Goal: Transaction & Acquisition: Purchase product/service

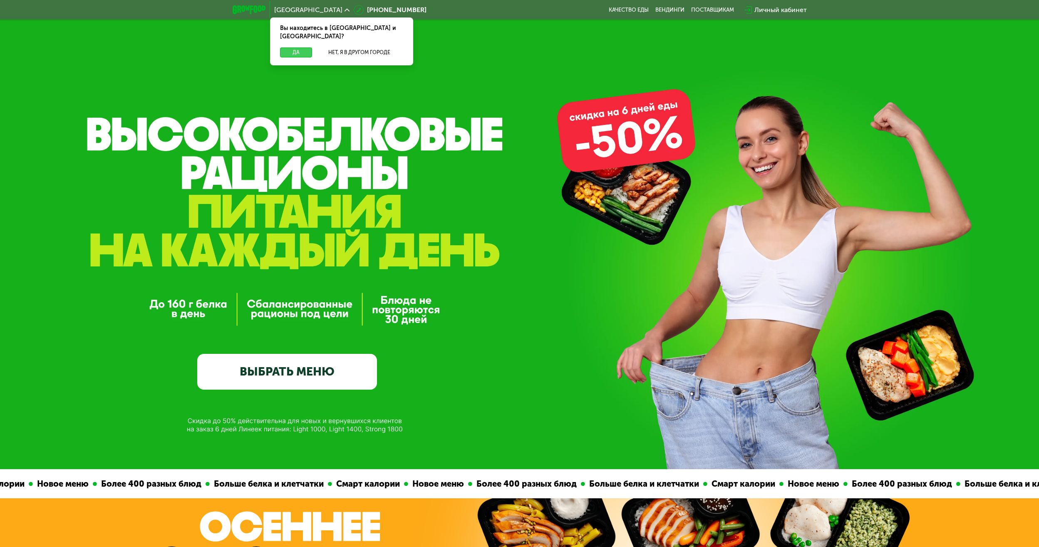
click at [300, 47] on button "Да" at bounding box center [296, 52] width 32 height 10
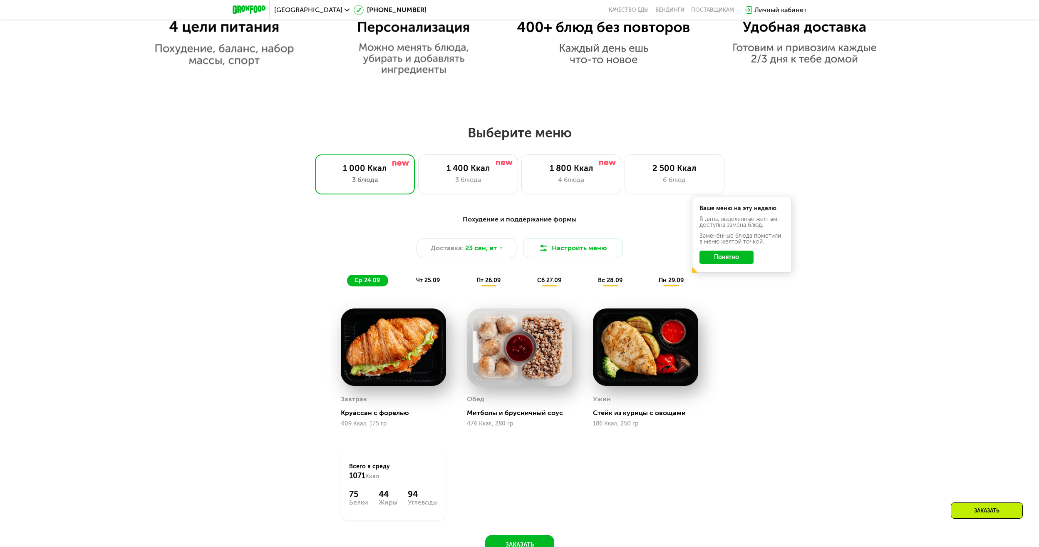
scroll to position [790, 0]
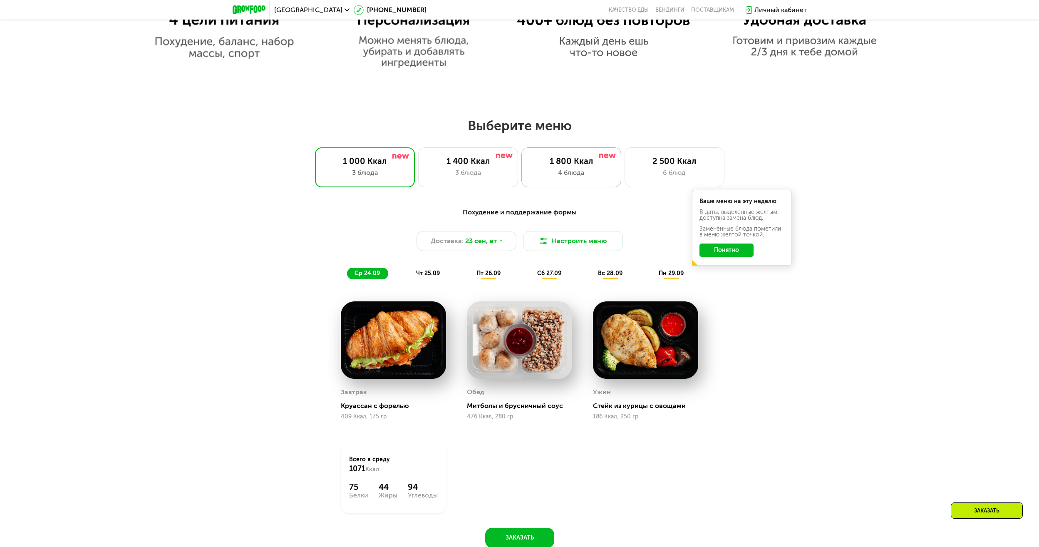
click at [567, 157] on div "1 800 Ккал 4 блюда" at bounding box center [571, 167] width 100 height 40
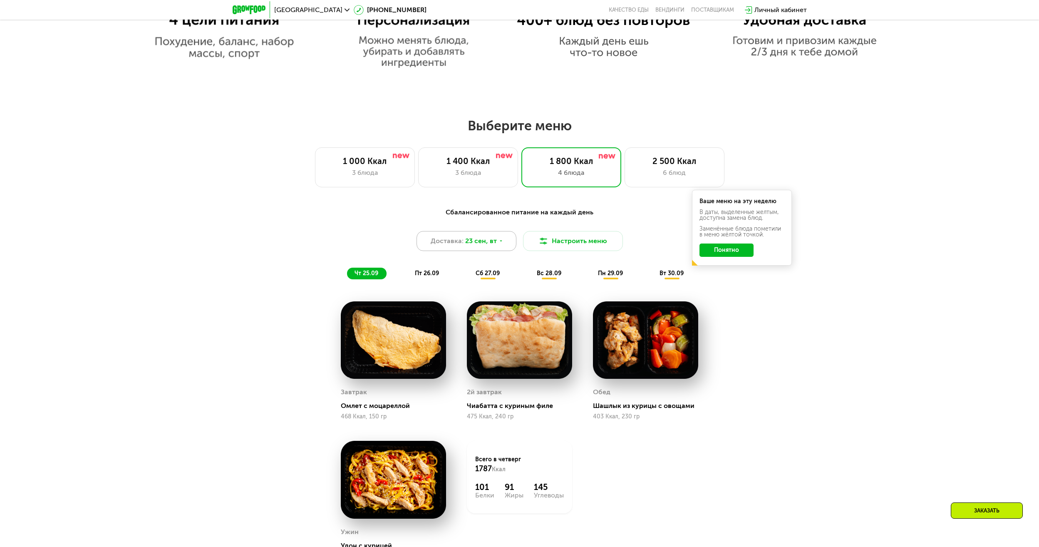
click at [500, 242] on use at bounding box center [501, 240] width 2 height 1
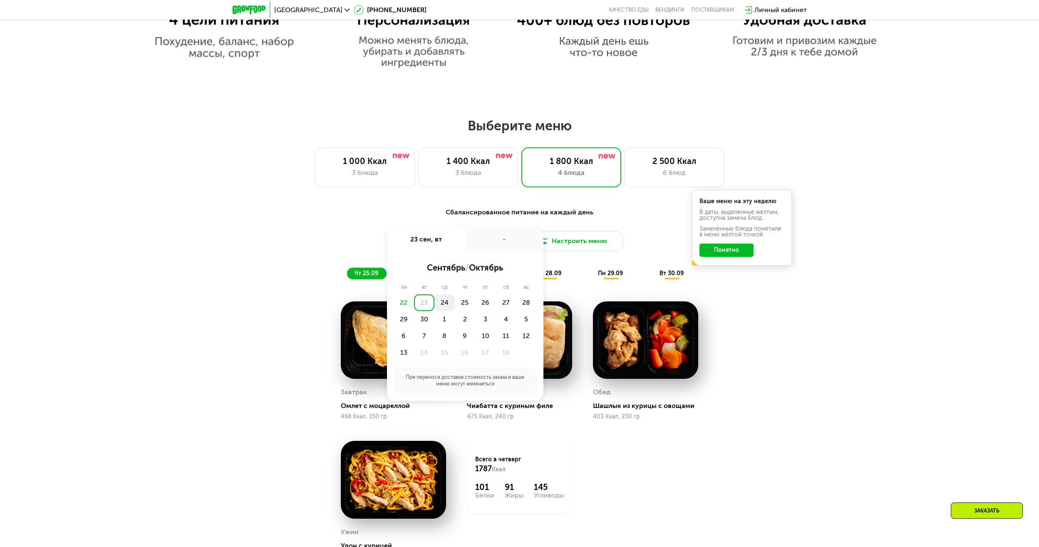
click at [443, 305] on div "24" at bounding box center [444, 302] width 20 height 17
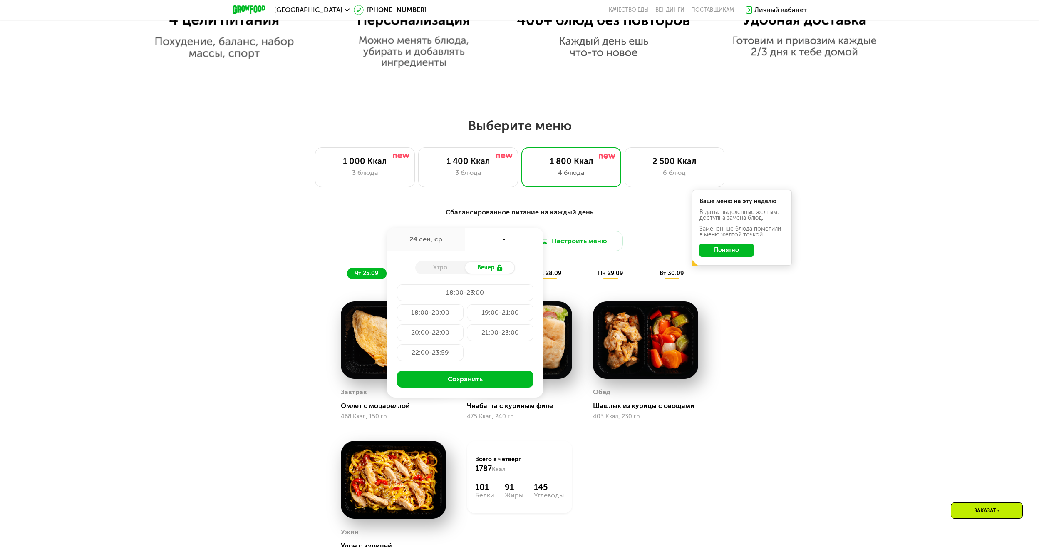
click at [238, 278] on div "Сбалансированное питание на каждый день Доставка: [DATE] сен, ср - Утро Вечер 1…" at bounding box center [519, 405] width 1039 height 419
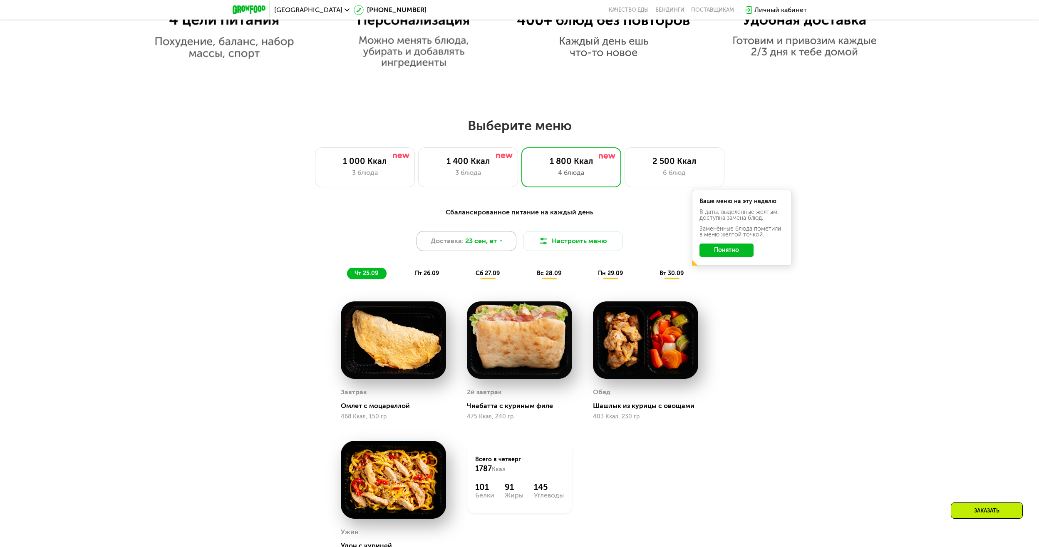
click at [500, 242] on use at bounding box center [501, 240] width 2 height 1
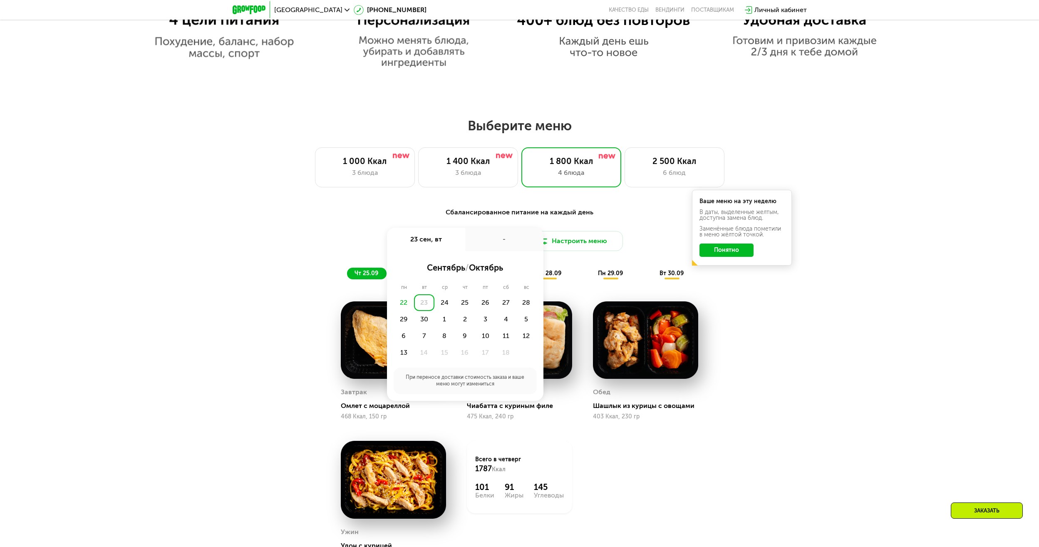
click at [403, 306] on div "22" at bounding box center [404, 302] width 20 height 17
click at [245, 272] on div "Сбалансированное питание на каждый день Доставка: [DATE] сен, вт - сентябрь / о…" at bounding box center [519, 405] width 1039 height 419
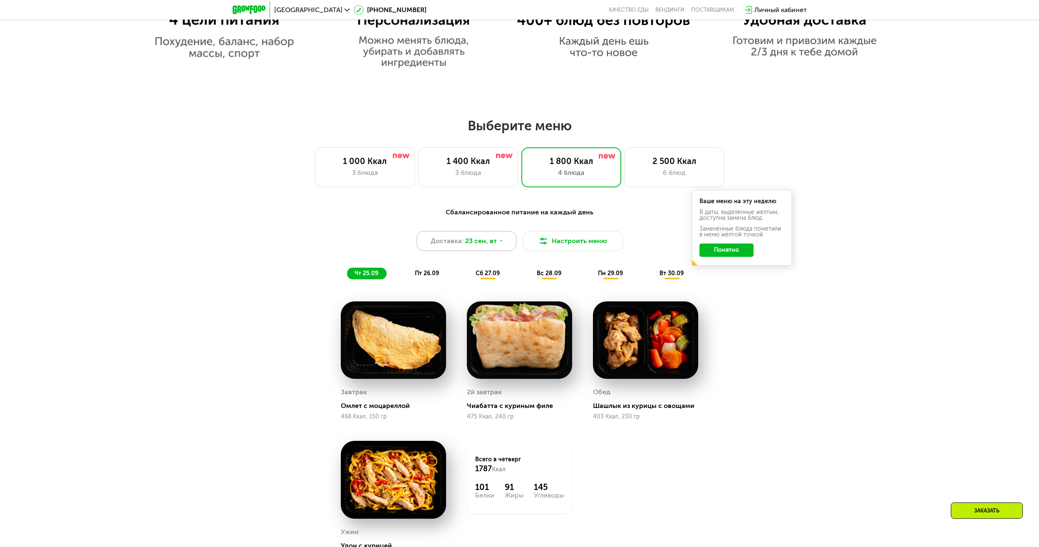
click at [500, 242] on use at bounding box center [501, 240] width 2 height 1
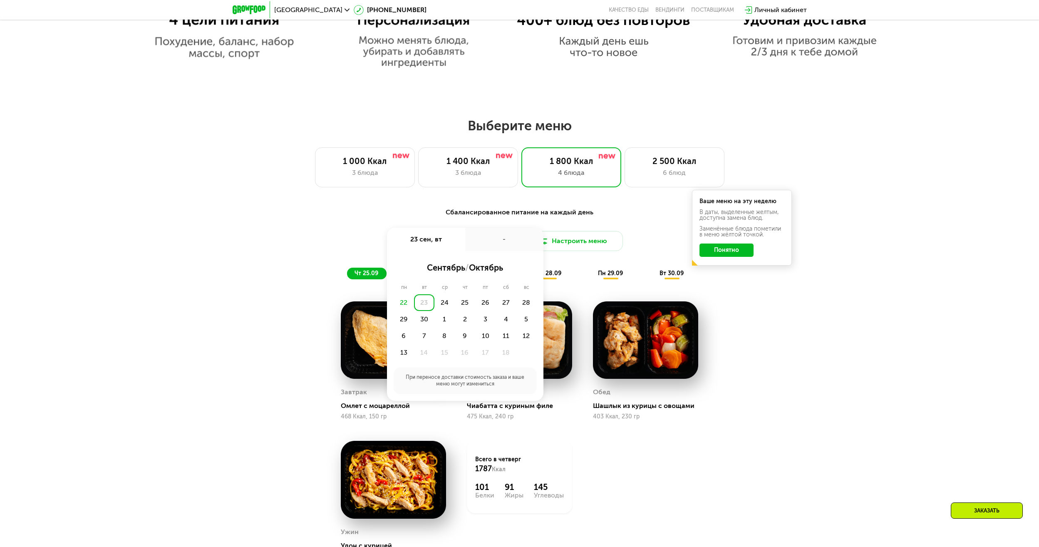
click at [426, 305] on div "23" at bounding box center [424, 302] width 20 height 17
click at [259, 324] on div "Сбалансированное питание на каждый день Доставка: [DATE] сен, вт - сентябрь / о…" at bounding box center [519, 405] width 1039 height 419
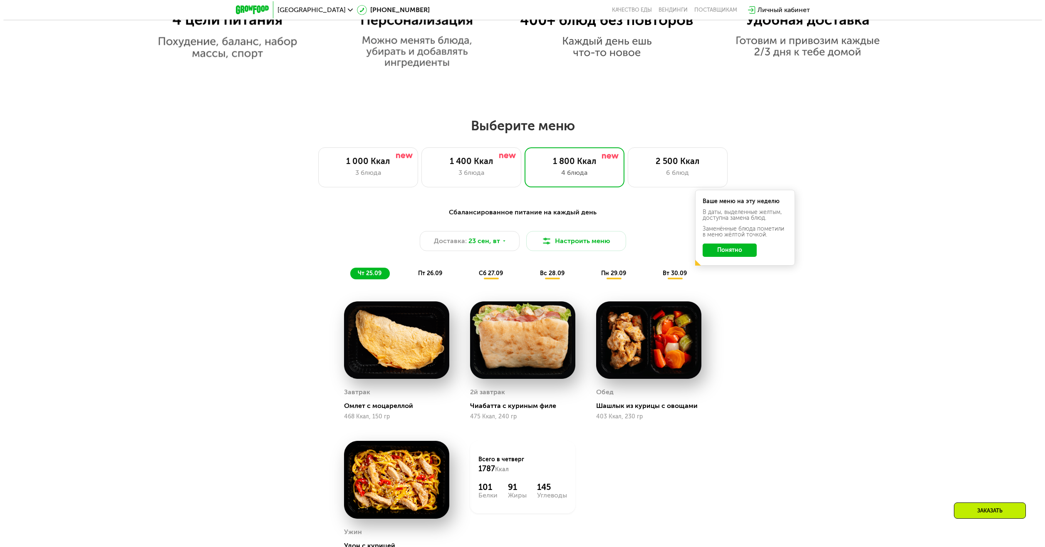
scroll to position [749, 0]
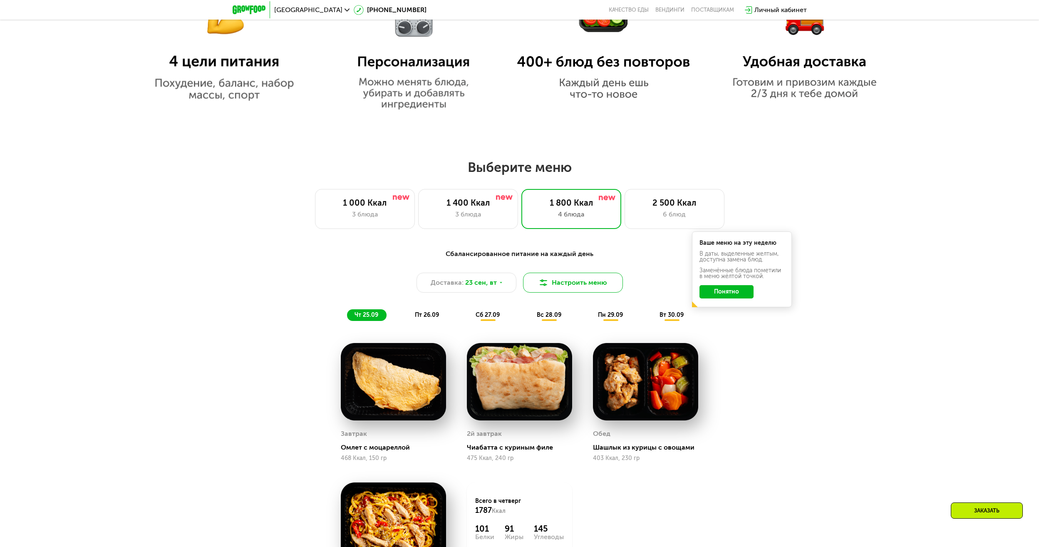
click at [546, 286] on img at bounding box center [543, 283] width 10 height 10
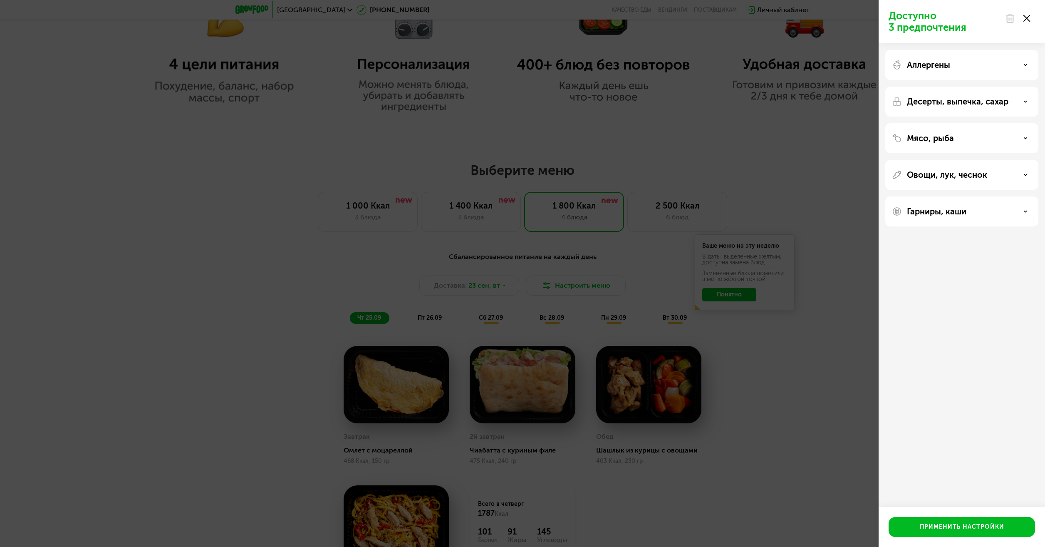
click at [1025, 101] on icon at bounding box center [1025, 101] width 4 height 4
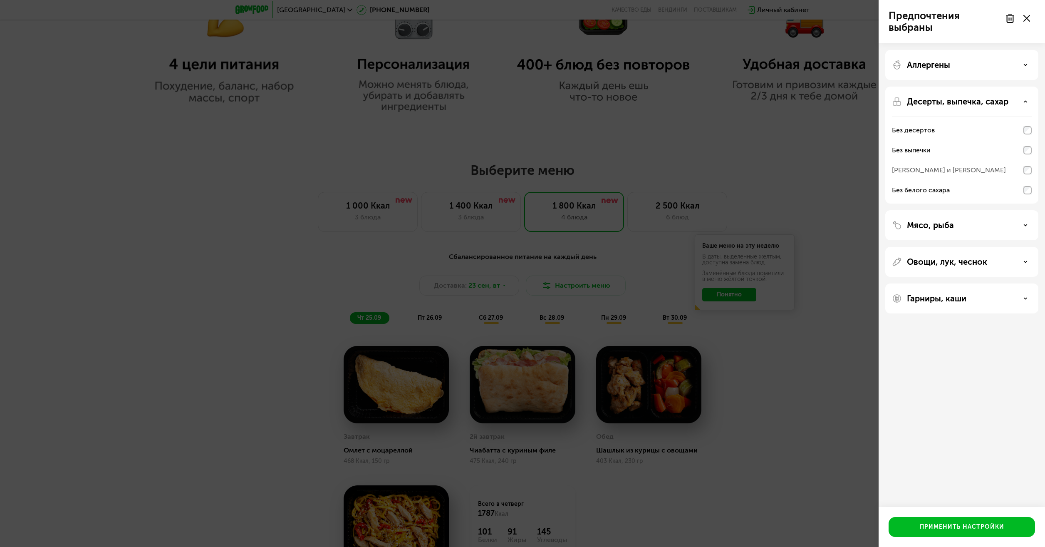
click at [977, 233] on div "Мясо, рыба" at bounding box center [961, 225] width 153 height 30
click at [1025, 223] on icon at bounding box center [1025, 225] width 4 height 4
click at [1025, 368] on icon at bounding box center [1025, 369] width 4 height 4
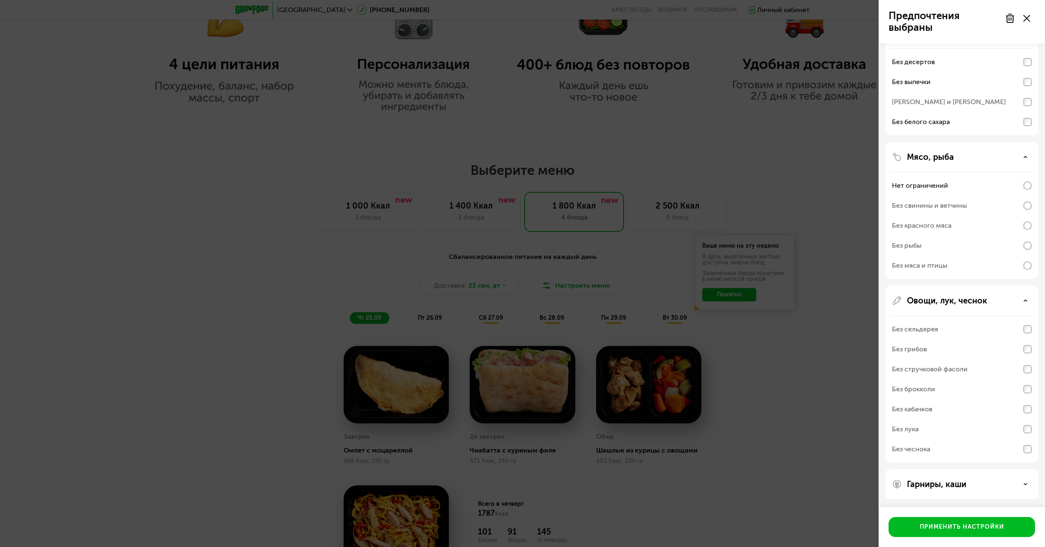
scroll to position [69, 0]
click at [1026, 483] on use at bounding box center [1025, 483] width 3 height 1
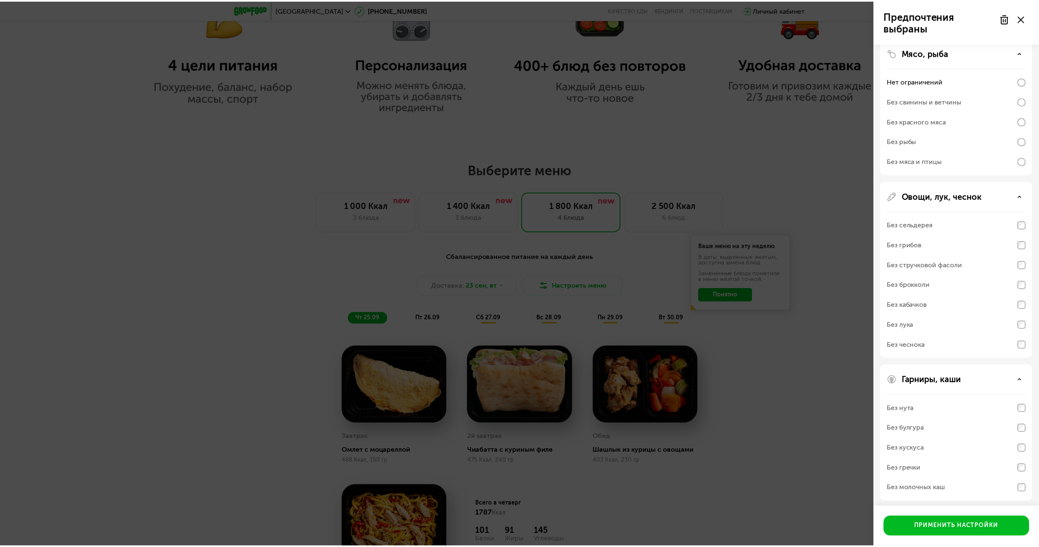
scroll to position [176, 0]
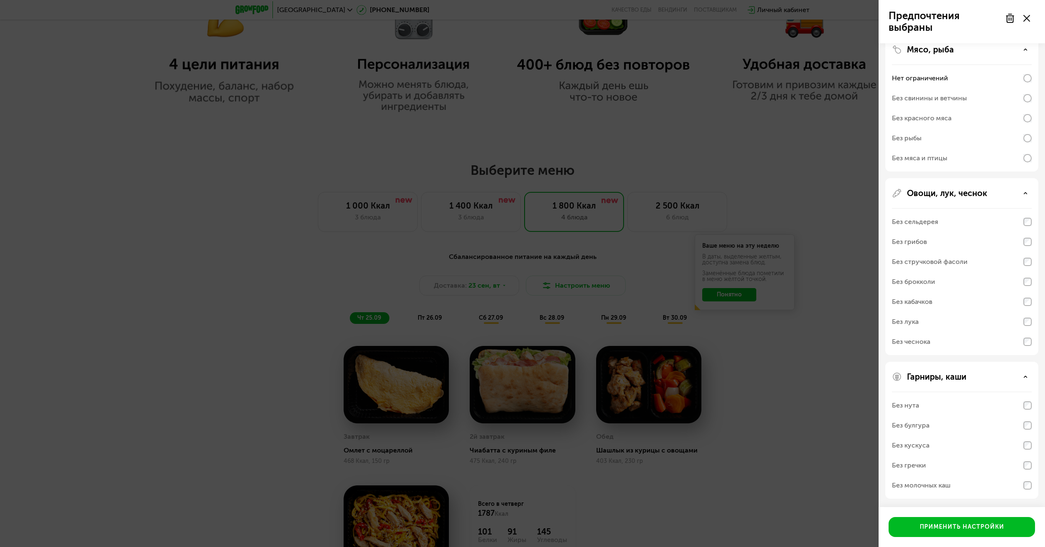
click at [178, 295] on div "Предпочтения выбраны Аллергены Десерты, выпечка, сахар Без десертов Без выпечки…" at bounding box center [522, 273] width 1045 height 547
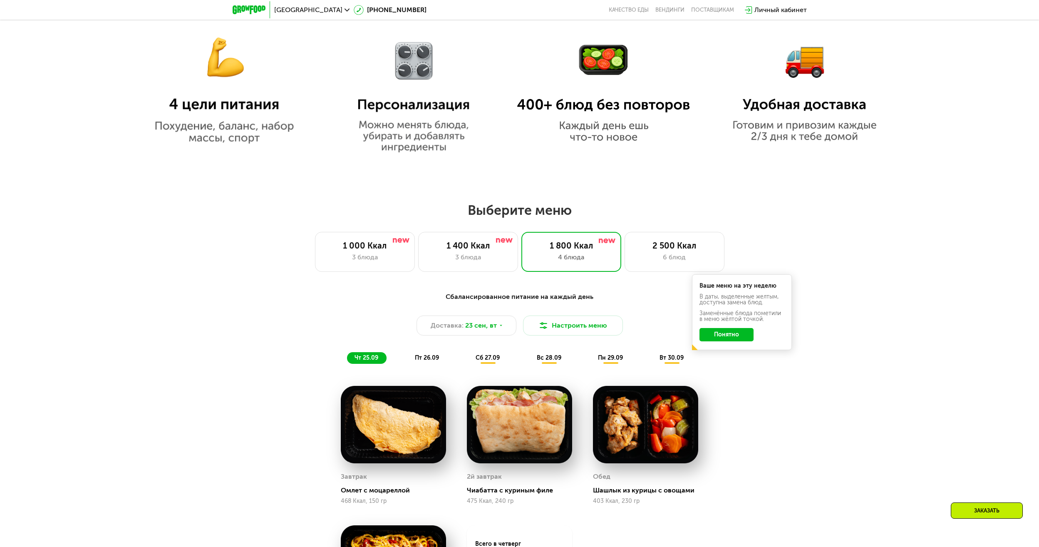
scroll to position [707, 0]
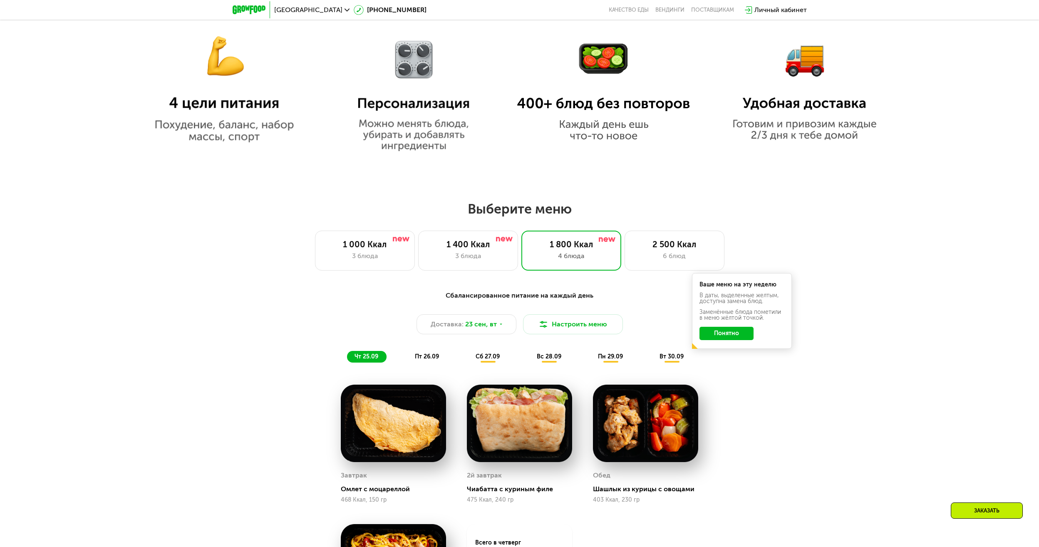
click at [421, 358] on span "пт 26.09" at bounding box center [427, 356] width 24 height 7
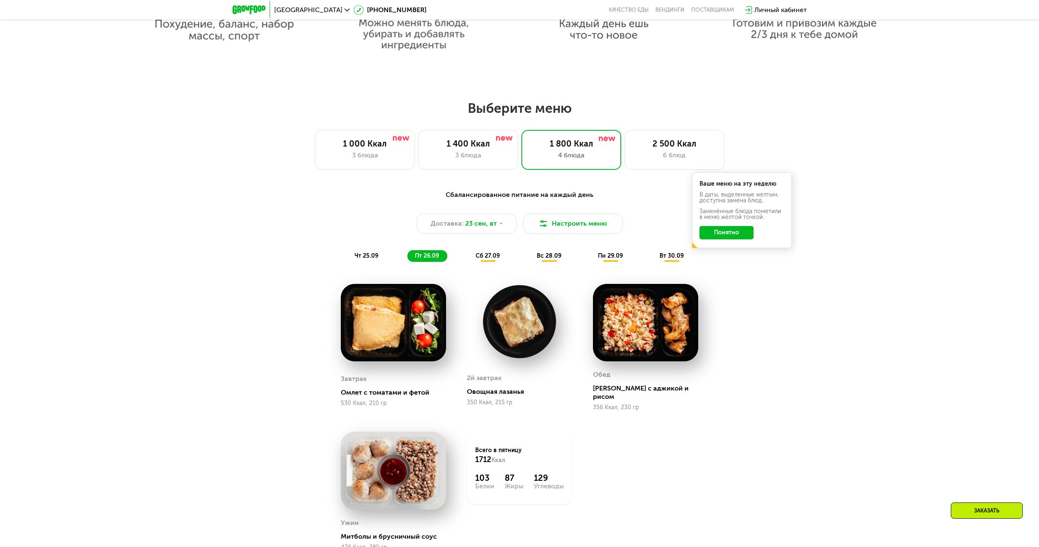
scroll to position [832, 0]
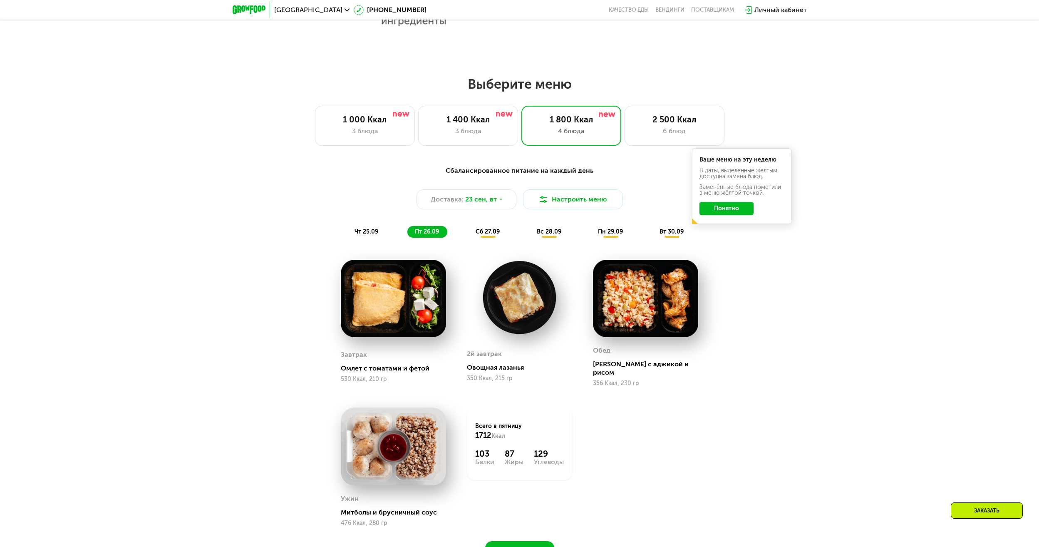
click at [491, 234] on span "сб 27.09" at bounding box center [488, 231] width 24 height 7
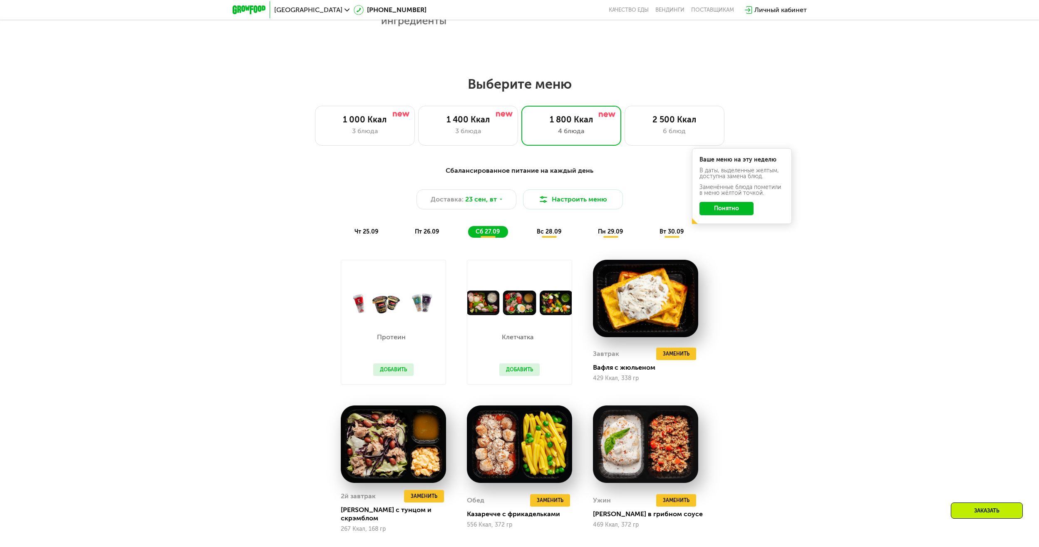
click at [556, 234] on span "вс 28.09" at bounding box center [549, 231] width 25 height 7
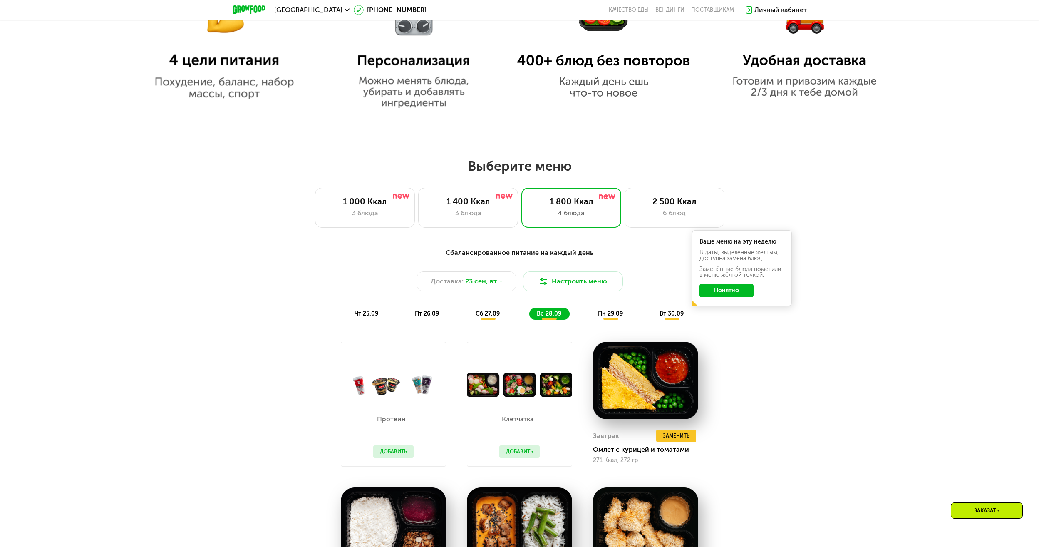
scroll to position [749, 0]
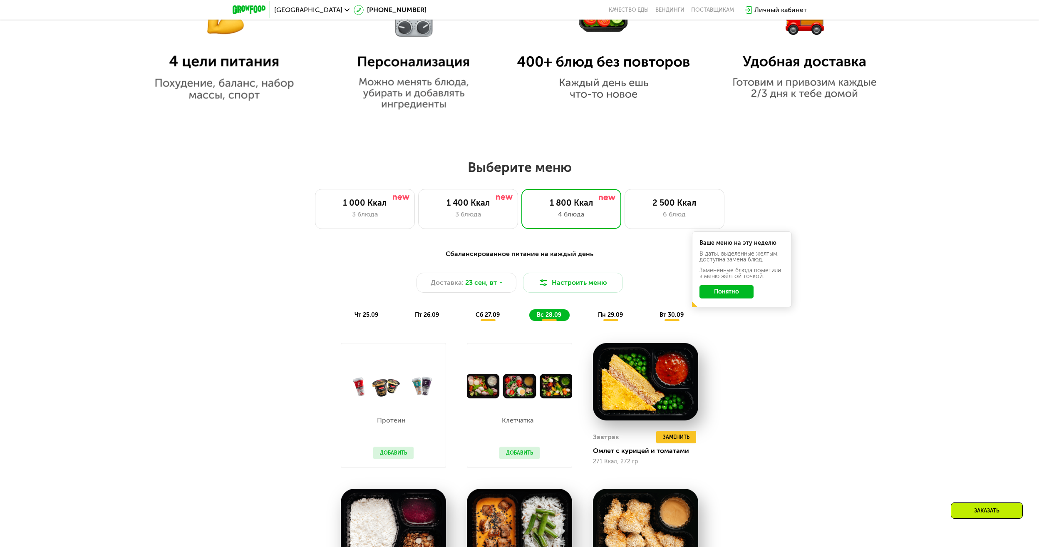
click at [611, 315] on span "пн 29.09" at bounding box center [610, 314] width 25 height 7
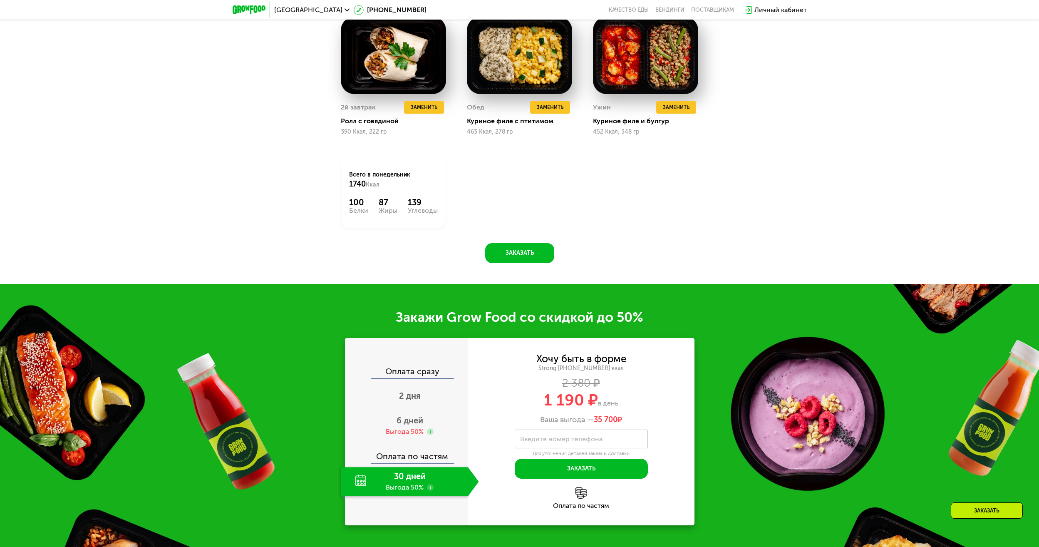
scroll to position [1248, 0]
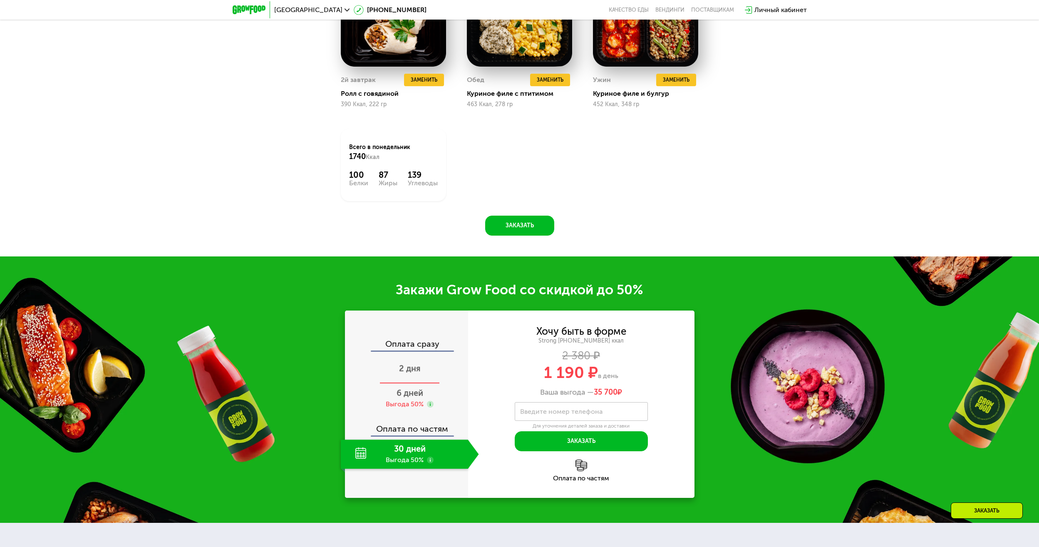
click at [409, 370] on span "2 дня" at bounding box center [410, 368] width 22 height 10
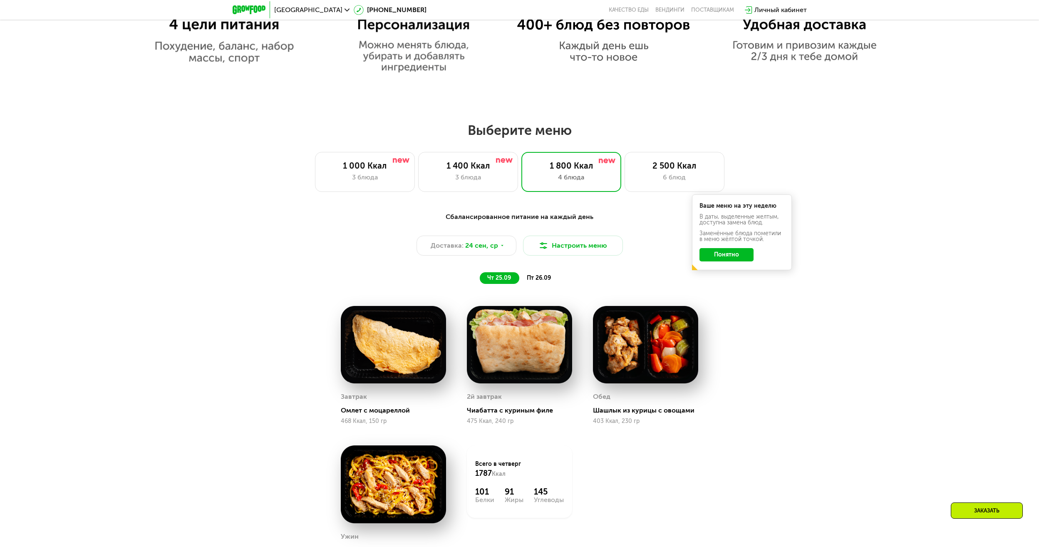
scroll to position [774, 0]
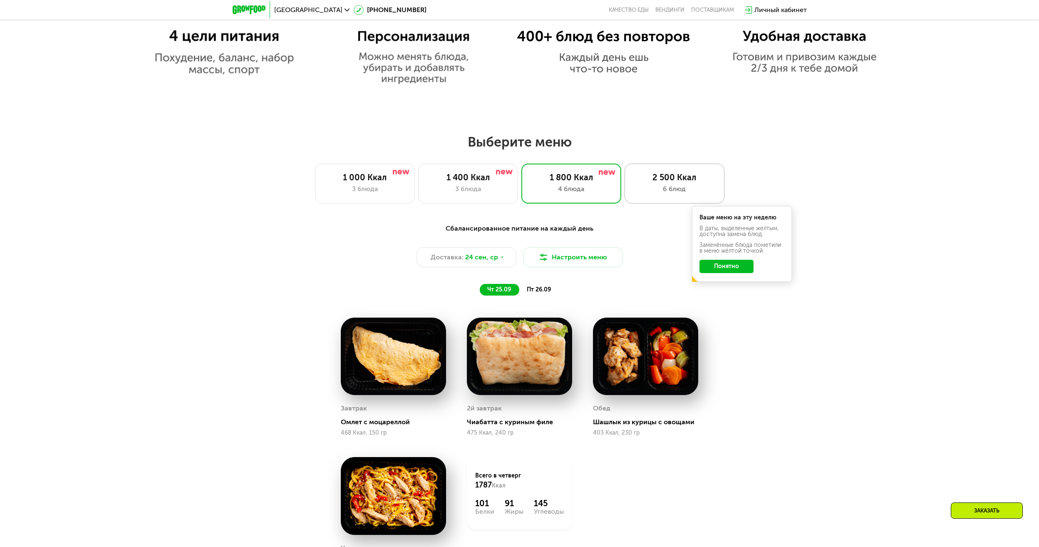
click at [689, 176] on div "2 500 Ккал" at bounding box center [674, 177] width 82 height 10
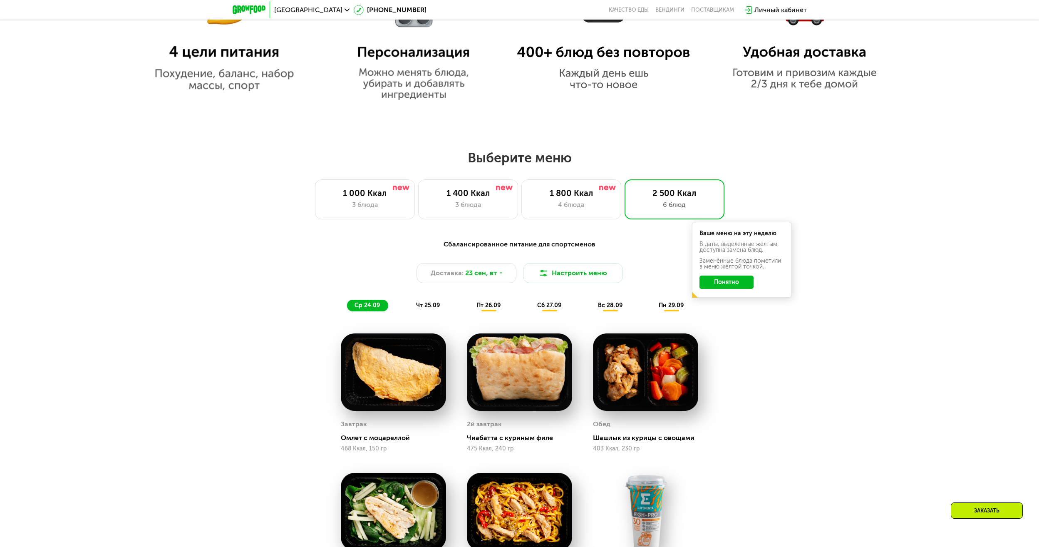
scroll to position [733, 0]
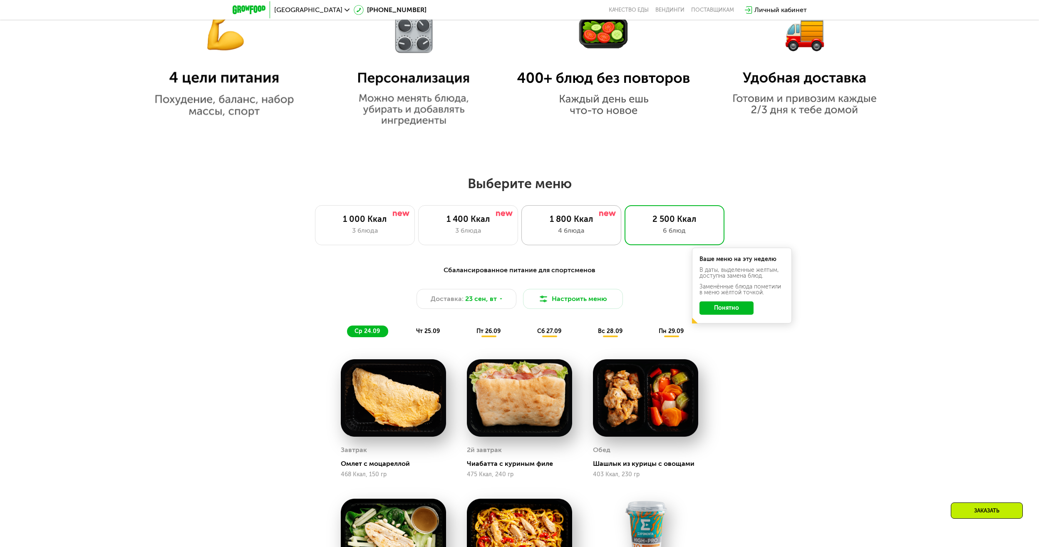
click at [576, 219] on div "1 800 Ккал" at bounding box center [571, 219] width 82 height 10
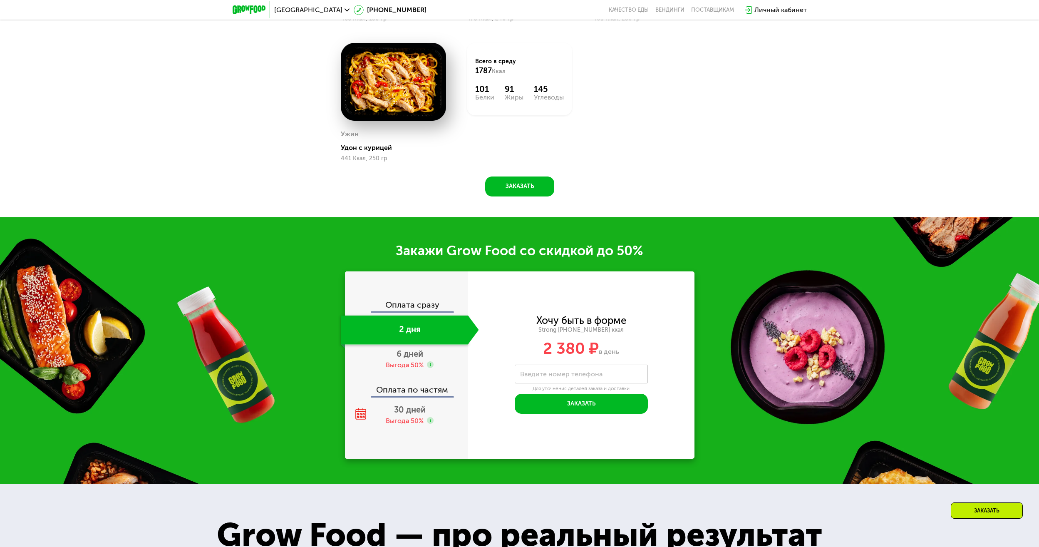
scroll to position [1190, 0]
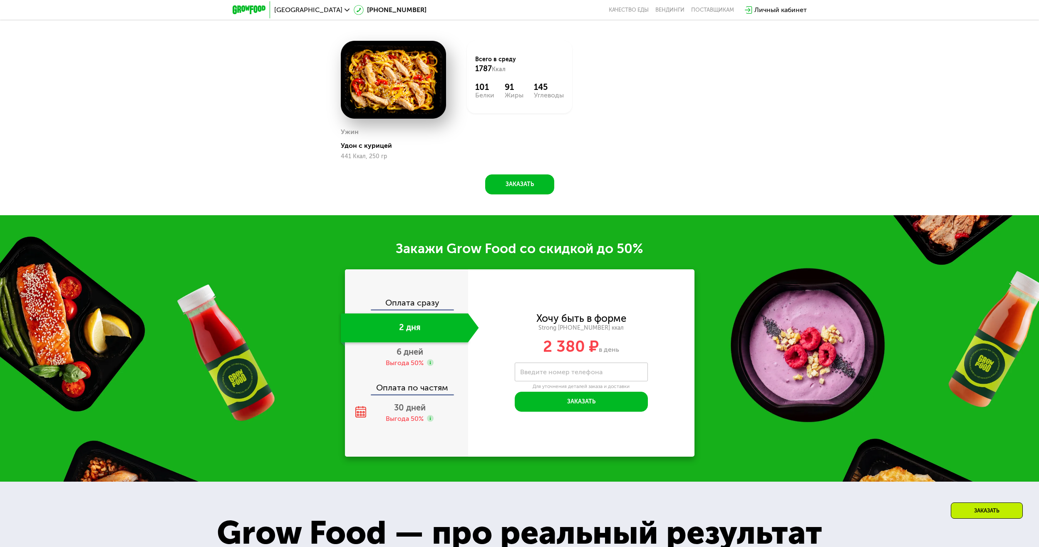
click at [446, 327] on div "2 дня" at bounding box center [404, 327] width 127 height 29
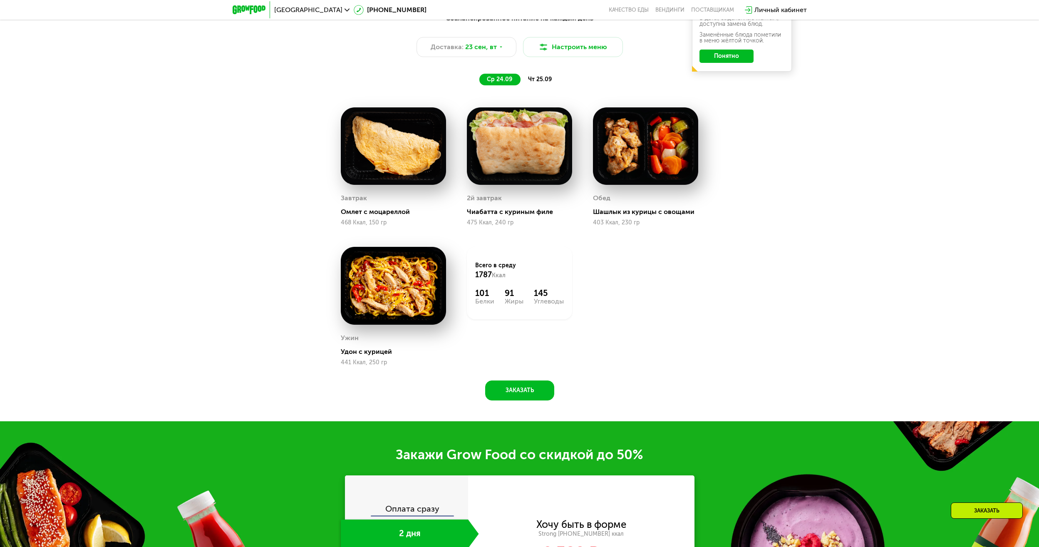
scroll to position [941, 0]
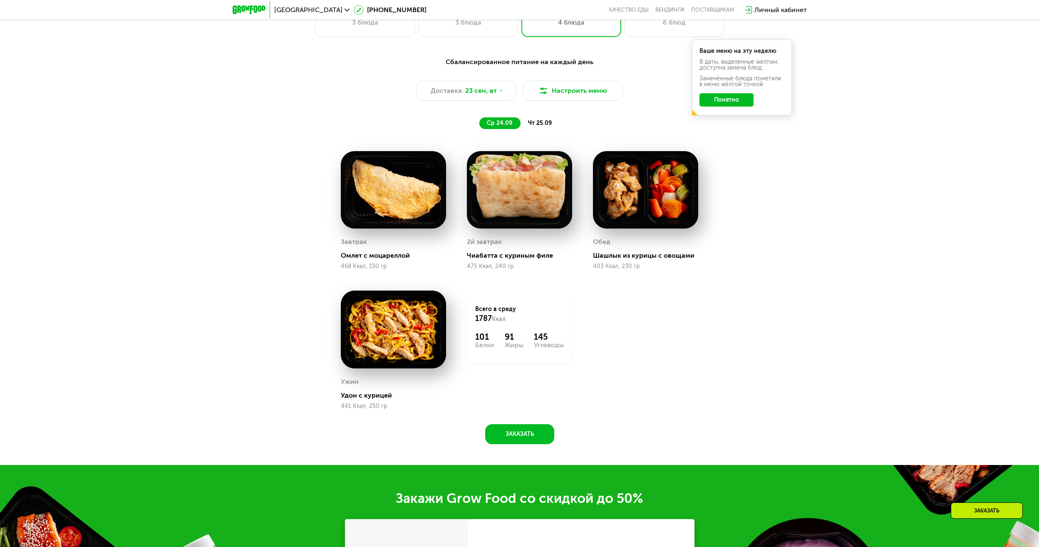
click at [544, 126] on span "чт 25.09" at bounding box center [540, 122] width 24 height 7
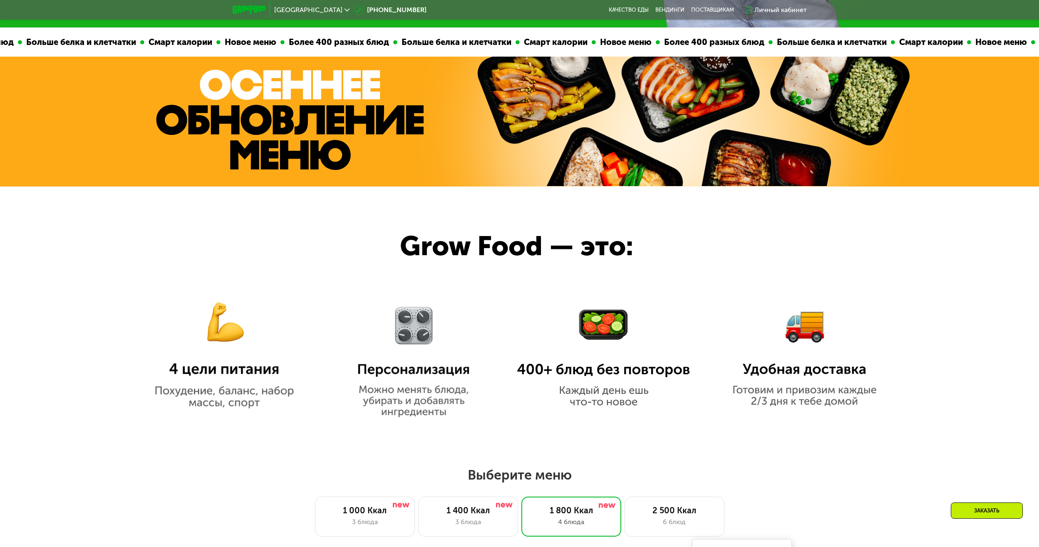
scroll to position [483, 0]
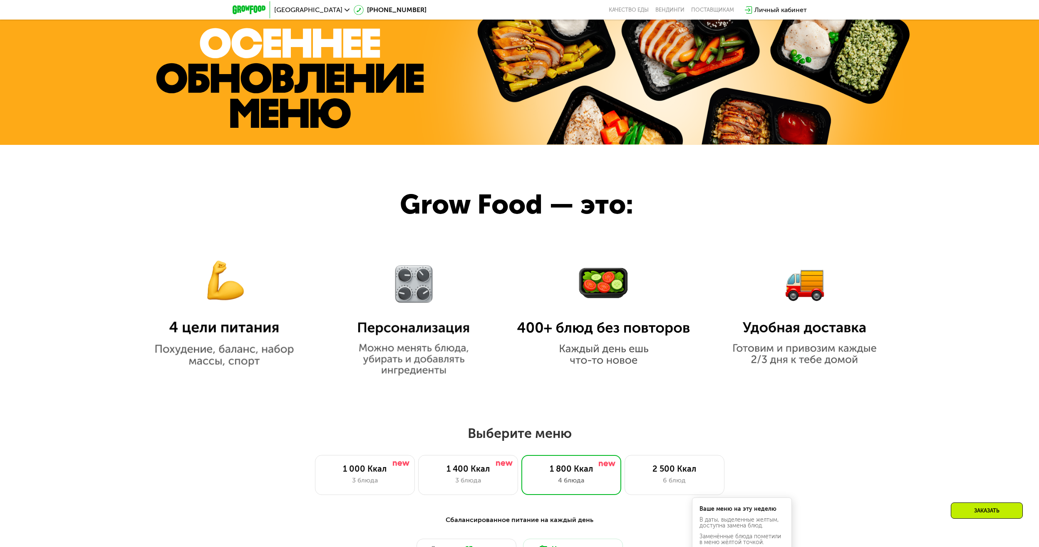
click at [218, 350] on img at bounding box center [224, 304] width 173 height 126
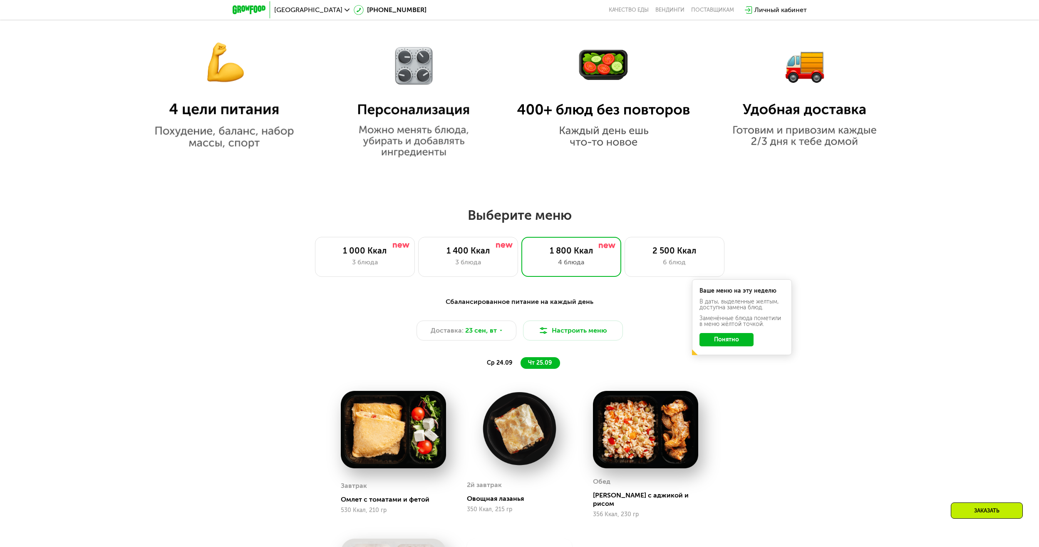
scroll to position [733, 0]
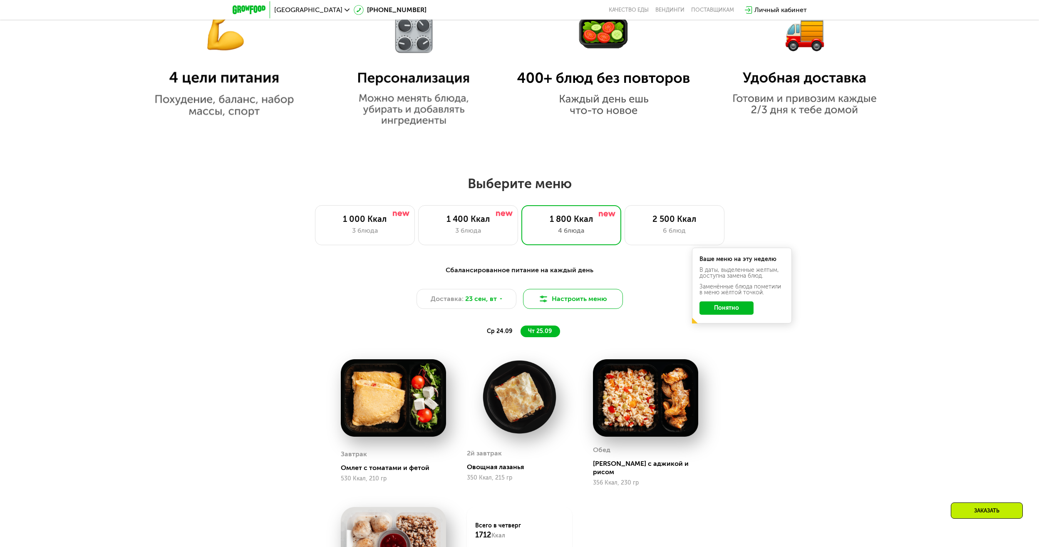
click at [546, 302] on img at bounding box center [543, 299] width 10 height 10
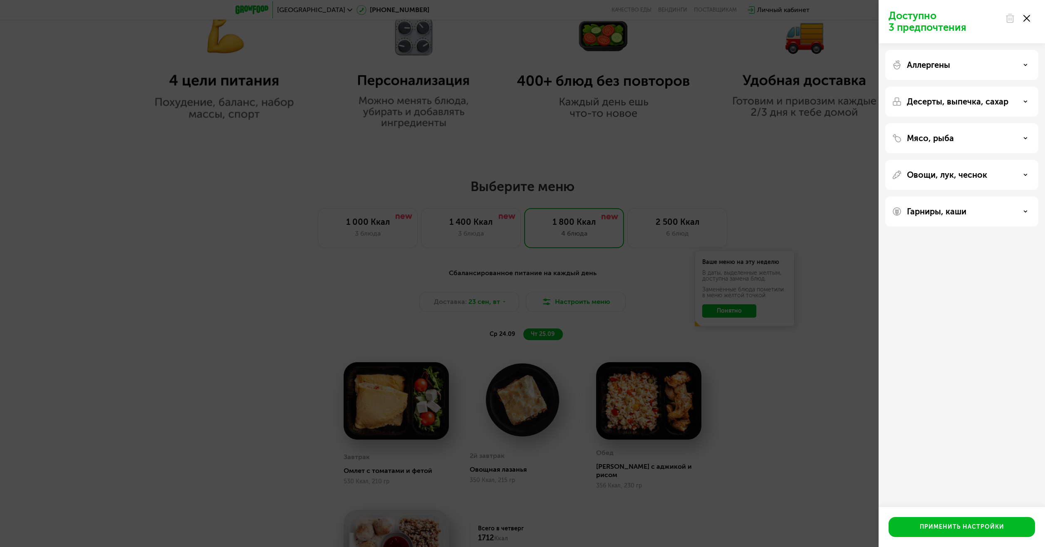
click at [940, 216] on div "Гарниры, каши" at bounding box center [961, 211] width 153 height 30
click at [1026, 211] on use at bounding box center [1025, 211] width 3 height 1
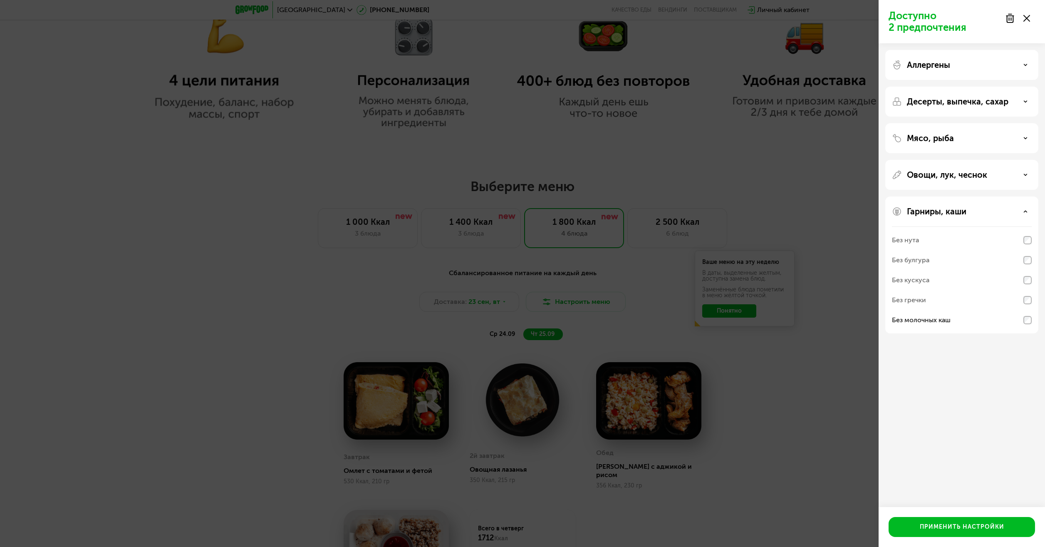
click at [1025, 101] on use at bounding box center [1025, 101] width 3 height 1
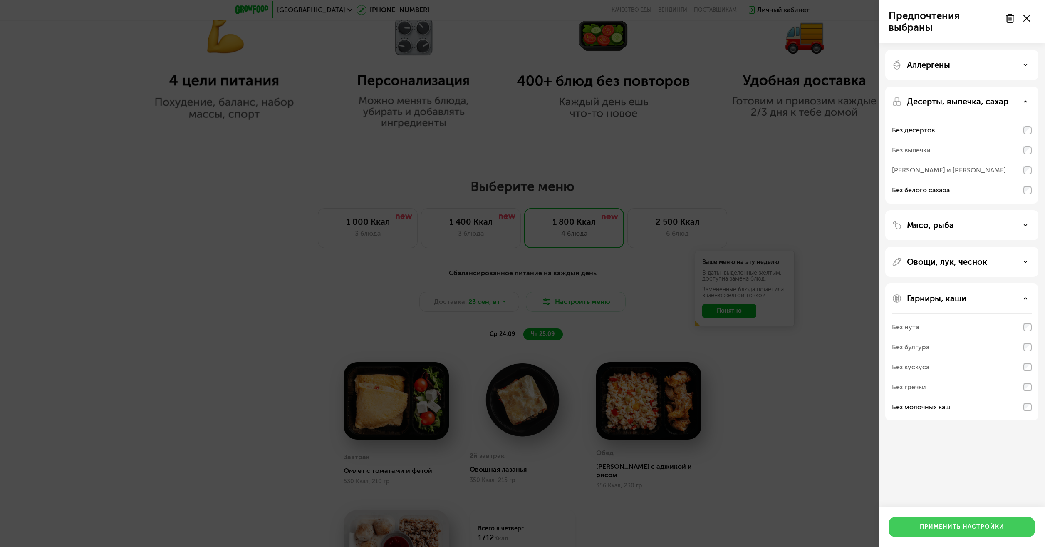
click at [942, 529] on div "Применить настройки" at bounding box center [962, 527] width 84 height 8
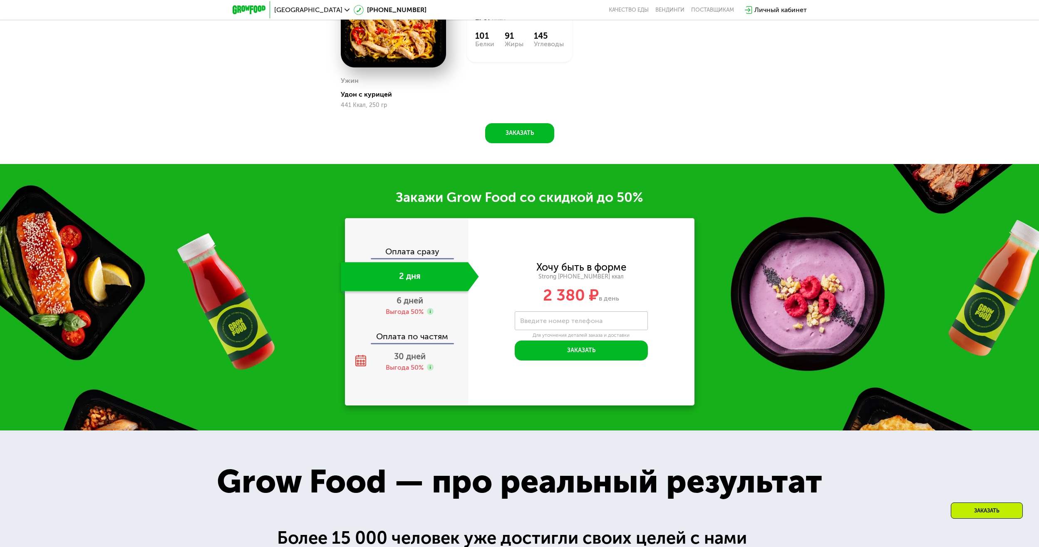
scroll to position [1232, 0]
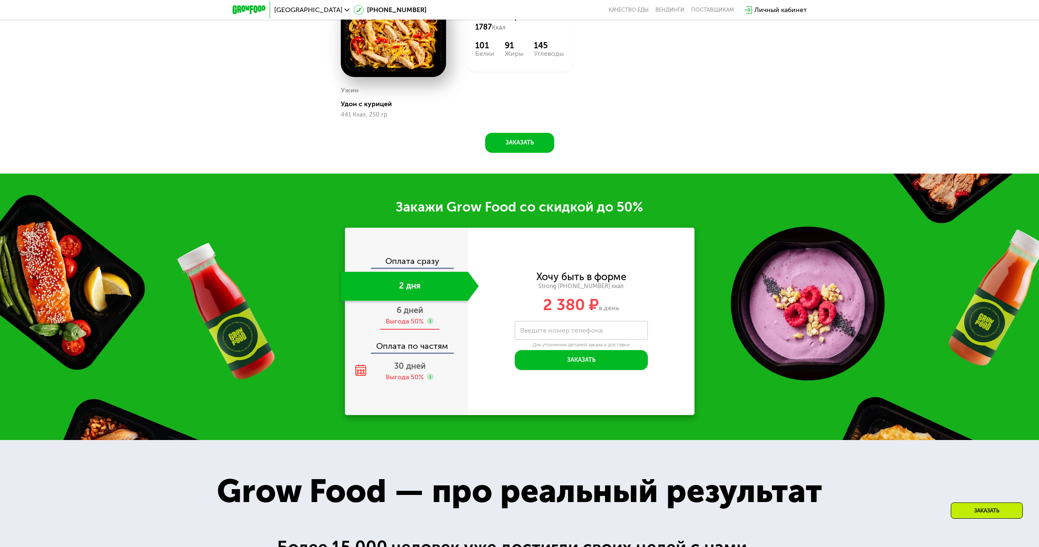
click at [399, 315] on span "6 дней" at bounding box center [409, 310] width 27 height 10
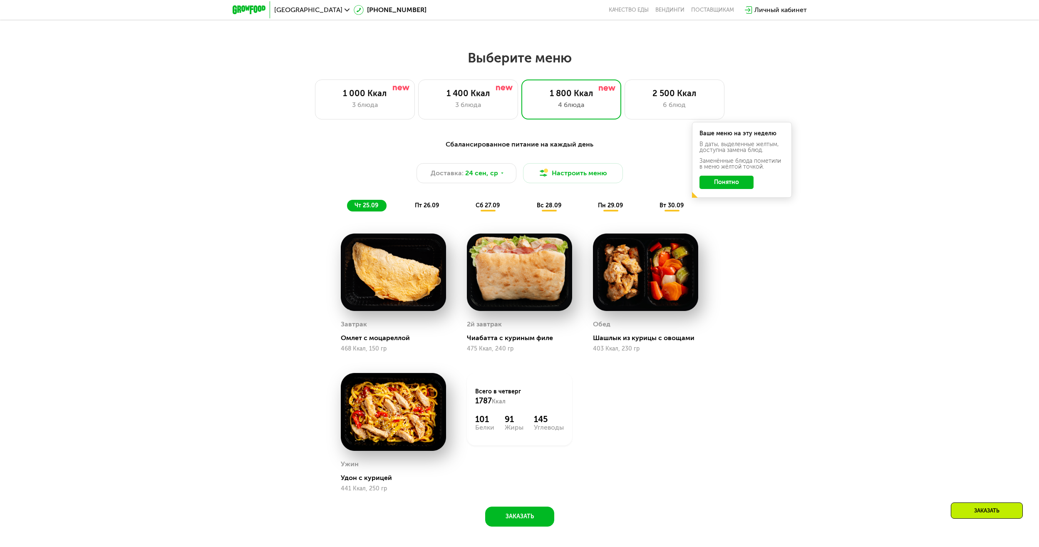
scroll to position [857, 0]
